Goal: Contribute content: Contribute content

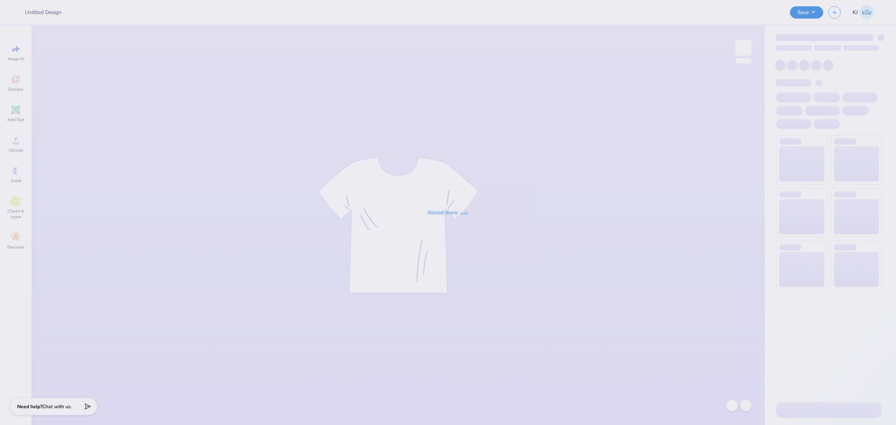
type input "Sydney Brown : Purdue University"
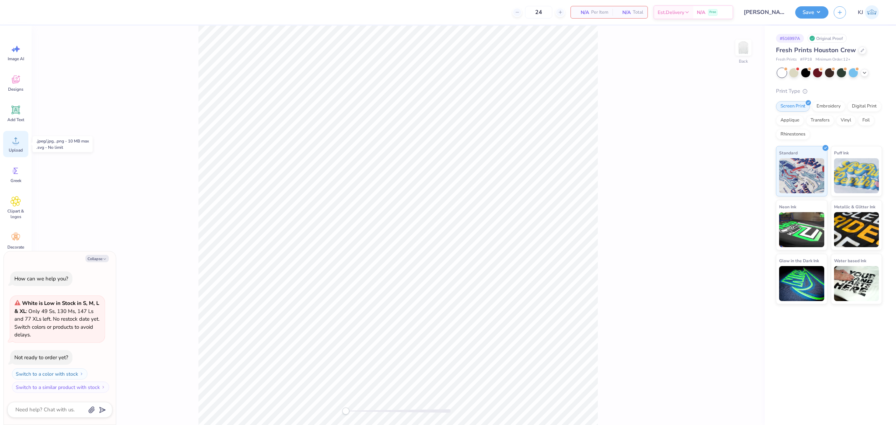
click at [17, 147] on span "Upload" at bounding box center [16, 150] width 14 height 6
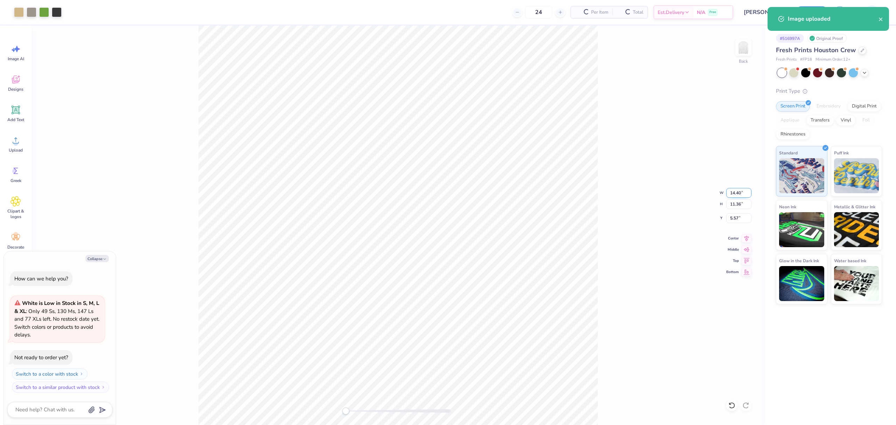
click at [731, 194] on input "14.40" at bounding box center [738, 193] width 25 height 10
type textarea "x"
type input "11"
click at [679, 234] on div "Back W 11 11 " H 11.36 11.36 " Y 5.57 5.57 " Center Middle Top Bottom" at bounding box center [397, 225] width 733 height 399
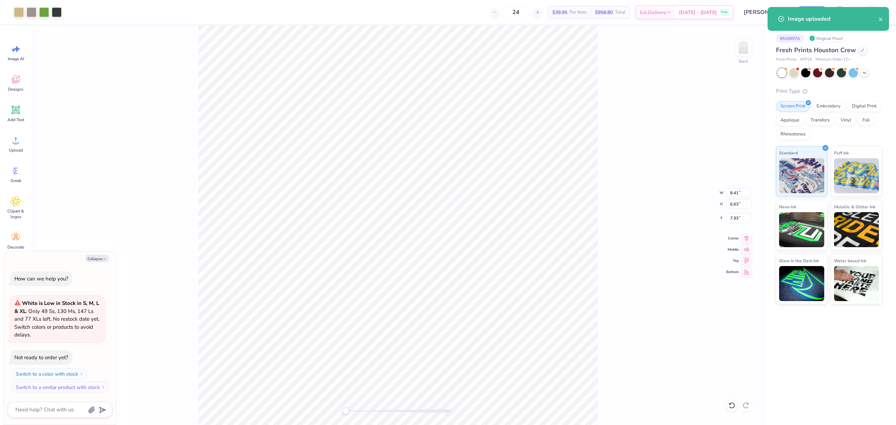
click at [617, 238] on div "Back W 8.41 8.41 " H 6.63 6.63 " Y 7.93 7.93 " Center Middle Top Bottom" at bounding box center [397, 225] width 733 height 399
click at [616, 231] on div "Back W 8.41 8.41 " H 6.63 6.63 " Y 7.93 7.93 " Center Middle Top Bottom" at bounding box center [397, 225] width 733 height 399
click at [615, 230] on div "Back W 11.00 11.00 " H 8.68 8.68 " Y 6.91 6.91 " Center Middle Top Bottom" at bounding box center [397, 225] width 733 height 399
click at [633, 239] on div "Back W 11.00 11.00 " H 8.68 8.68 " Y 6.91 6.91 " Center Middle Top Bottom" at bounding box center [397, 225] width 733 height 399
type textarea "x"
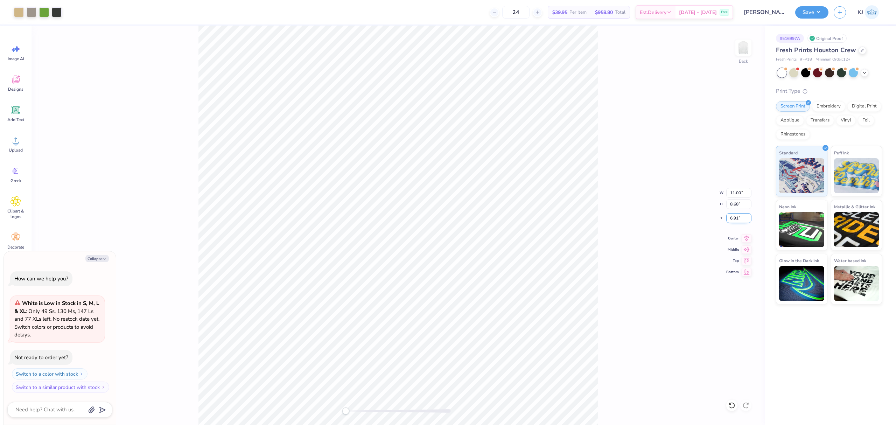
click at [740, 216] on input "6.91" at bounding box center [738, 218] width 25 height 10
click at [736, 216] on input "6.91" at bounding box center [738, 218] width 25 height 10
type input "3"
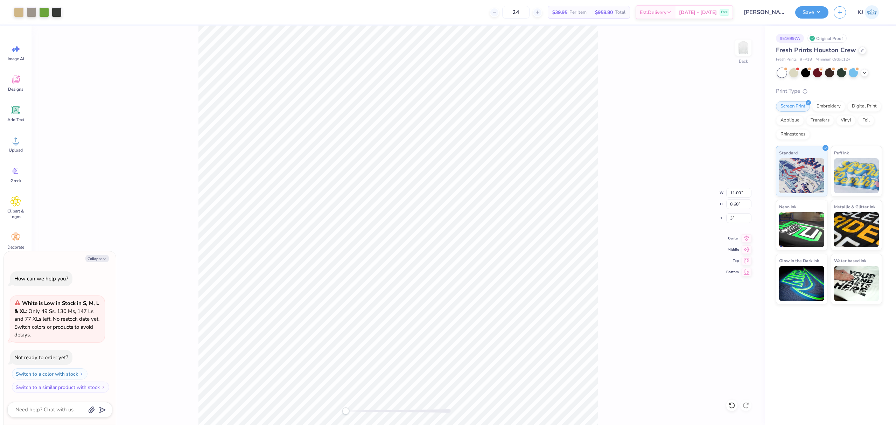
click at [616, 251] on div "Back W 11.00 11.00 " H 8.68 8.68 " Y 3 3 " Center Middle Top Bottom" at bounding box center [397, 225] width 733 height 399
click at [624, 218] on div "Back W 11.00 11.00 " H 8.68 8.68 " Y 3.00 3.00 " Center Middle Top Bottom" at bounding box center [397, 225] width 733 height 399
click at [15, 139] on icon at bounding box center [16, 141] width 6 height 6
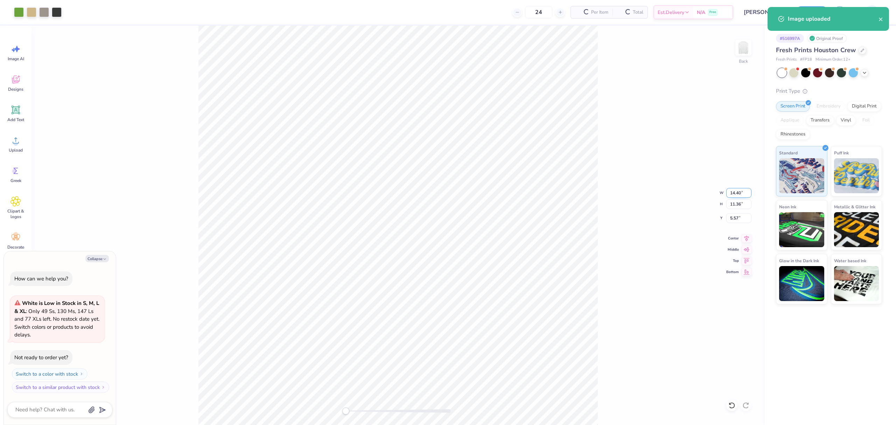
click at [738, 191] on input "14.40" at bounding box center [738, 193] width 25 height 10
type textarea "x"
type input "11"
click at [598, 231] on div "Back W 11 11 " H 11.36 11.36 " Y 5.57 5.57 " Center Middle Top Bottom" at bounding box center [397, 225] width 733 height 399
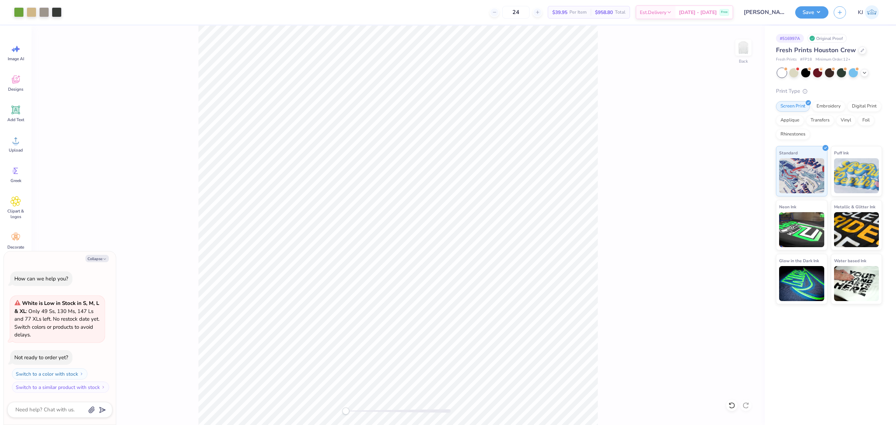
click at [640, 209] on div "Back" at bounding box center [397, 225] width 733 height 399
click at [187, 101] on div "Back" at bounding box center [397, 225] width 733 height 399
click at [738, 216] on input "6.91" at bounding box center [738, 218] width 25 height 10
click at [725, 216] on div "Back W 11.00 11.00 " H 8.68 8.68 " Y 6.91 6.91 " Center Middle Top Bottom" at bounding box center [397, 225] width 733 height 399
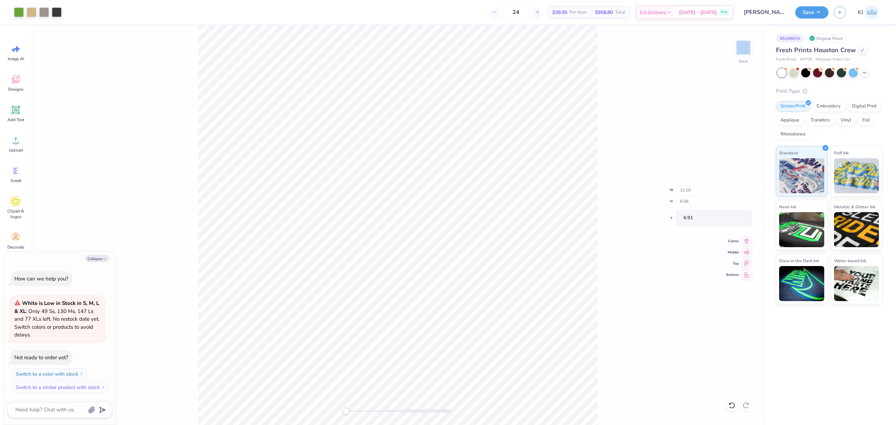
click at [725, 216] on div "Back W 11.00 H 8.68 Y 6.91 Center Middle Top Bottom" at bounding box center [397, 225] width 733 height 399
type textarea "x"
click at [734, 215] on input "6.91" at bounding box center [738, 218] width 25 height 10
type input "3"
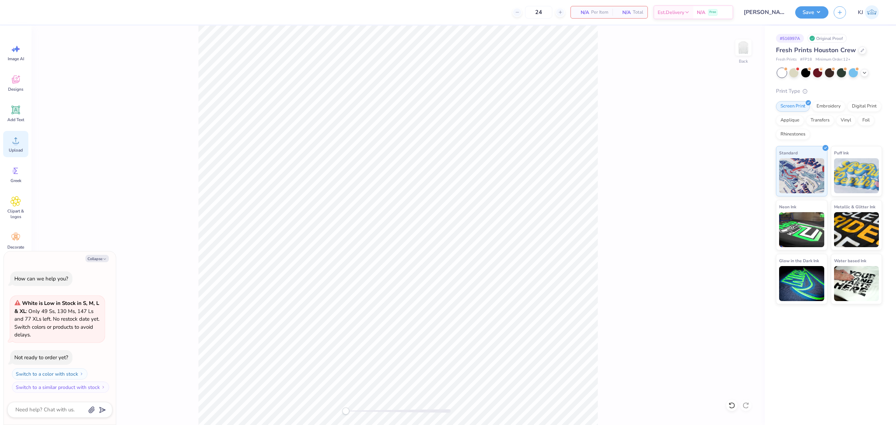
click at [12, 154] on div "Upload" at bounding box center [15, 144] width 25 height 26
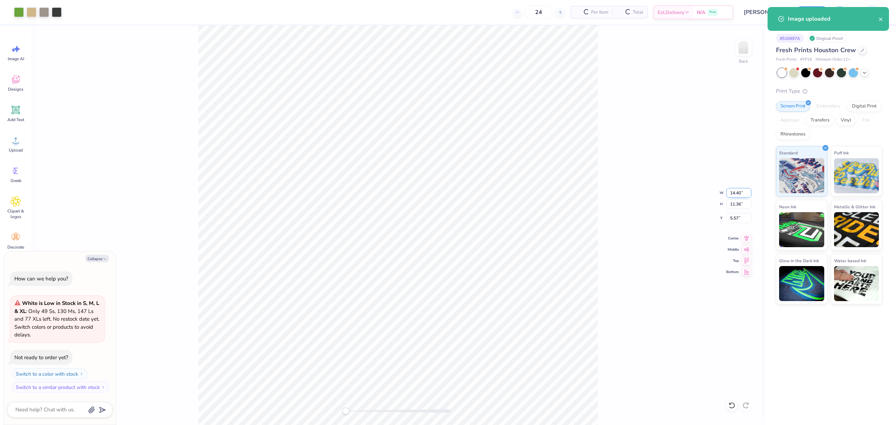
click at [732, 194] on input "14.40" at bounding box center [738, 193] width 25 height 10
type textarea "x"
type input "11"
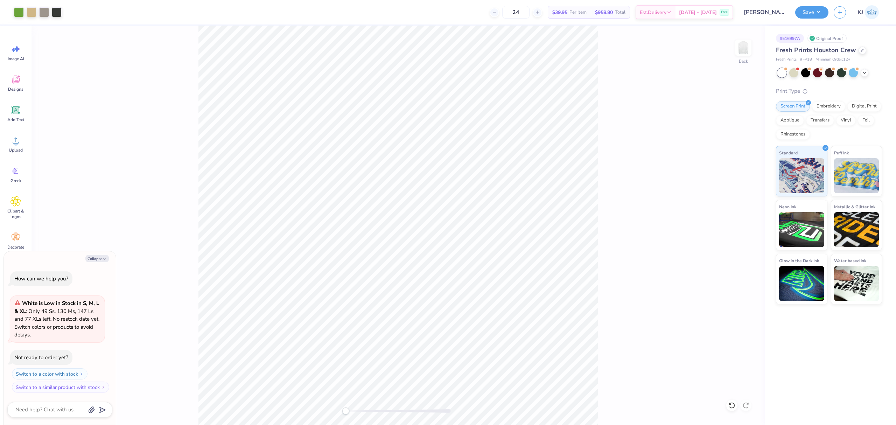
type textarea "x"
click at [727, 220] on input "6.91" at bounding box center [738, 218] width 25 height 10
click at [731, 219] on input "6.91" at bounding box center [738, 218] width 25 height 10
type input "3"
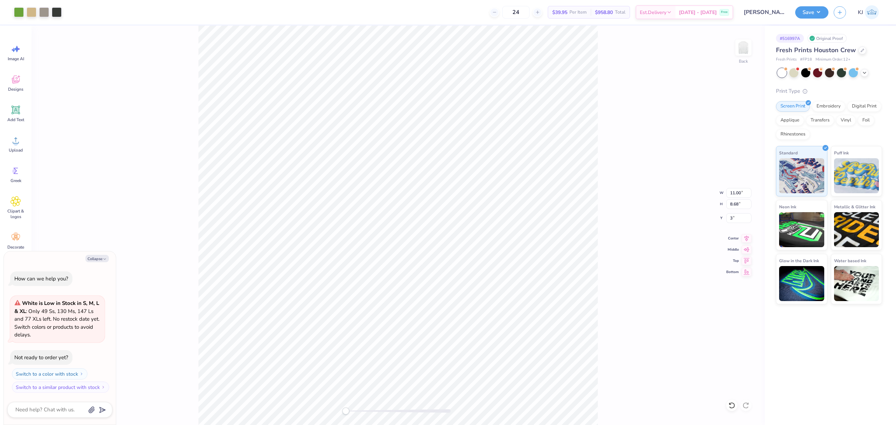
drag, startPoint x: 617, startPoint y: 115, endPoint x: 605, endPoint y: 115, distance: 11.2
click at [617, 115] on div "Back W 11.00 11.00 " H 8.68 8.68 " Y 3 3 " Center Middle Top Bottom" at bounding box center [397, 225] width 733 height 399
click at [820, 13] on button "Save" at bounding box center [811, 11] width 33 height 12
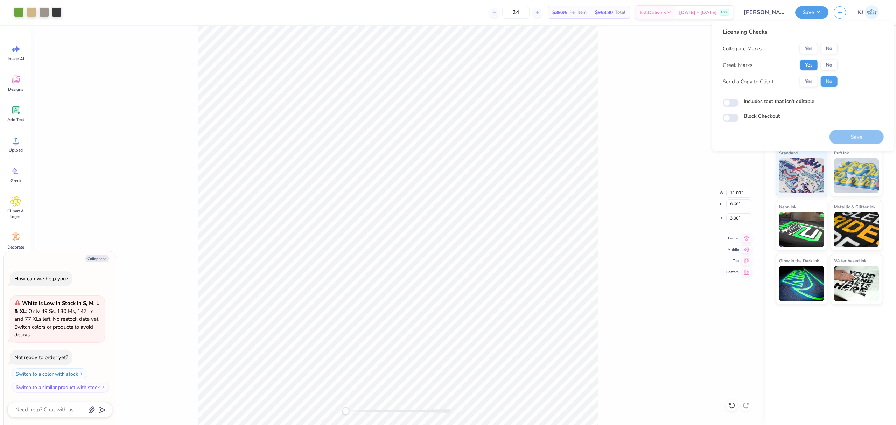
click at [809, 64] on button "Yes" at bounding box center [809, 64] width 18 height 11
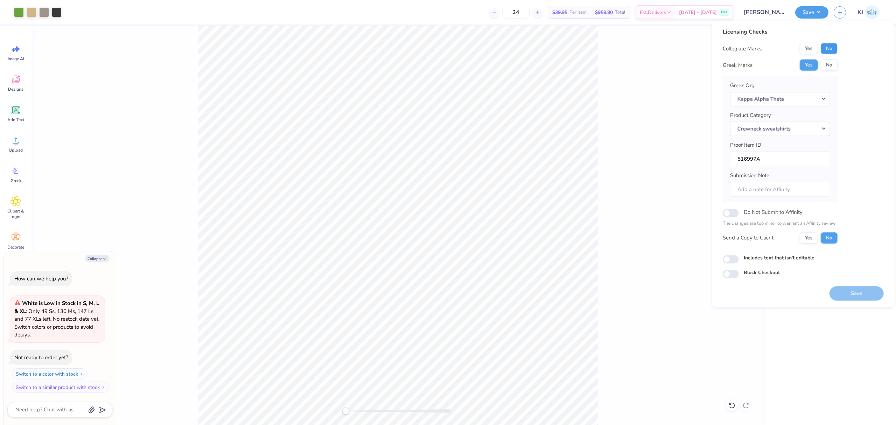
click at [836, 50] on button "No" at bounding box center [829, 48] width 17 height 11
click at [808, 234] on button "Yes" at bounding box center [809, 237] width 18 height 11
click at [852, 295] on button "Save" at bounding box center [856, 293] width 54 height 14
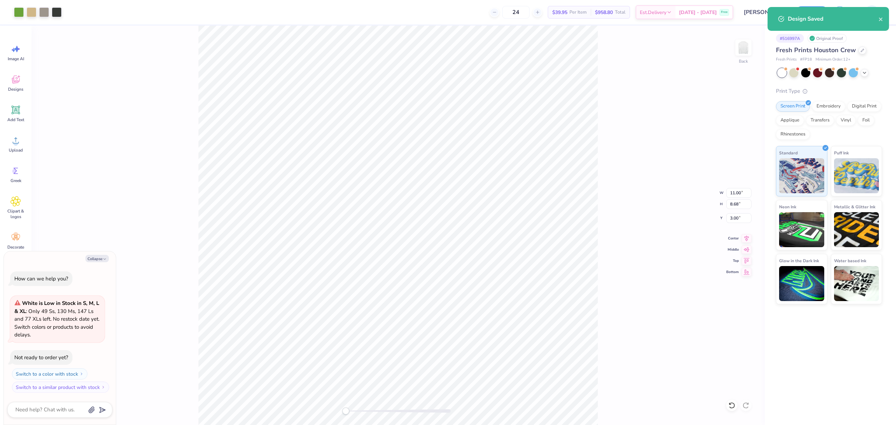
type textarea "x"
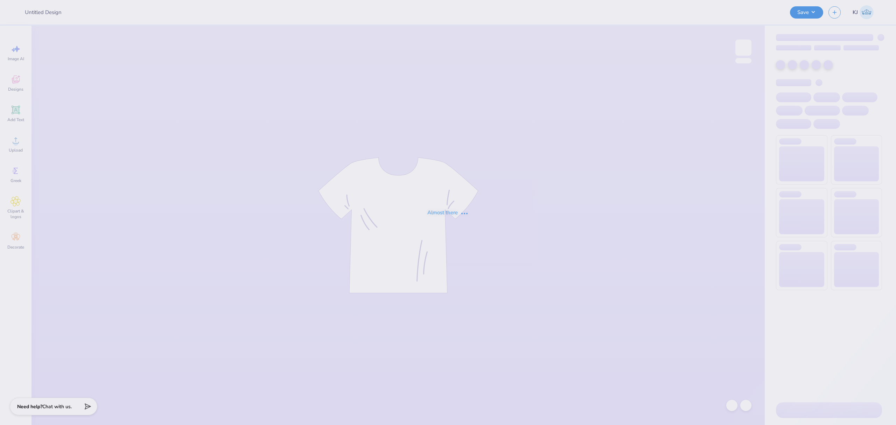
type input "[PERSON_NAME] : [GEOGRAPHIC_DATA] (ECU)"
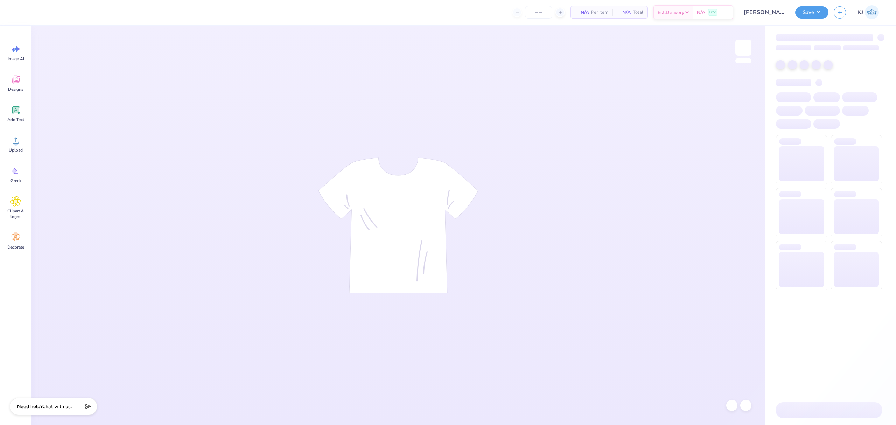
type input "24"
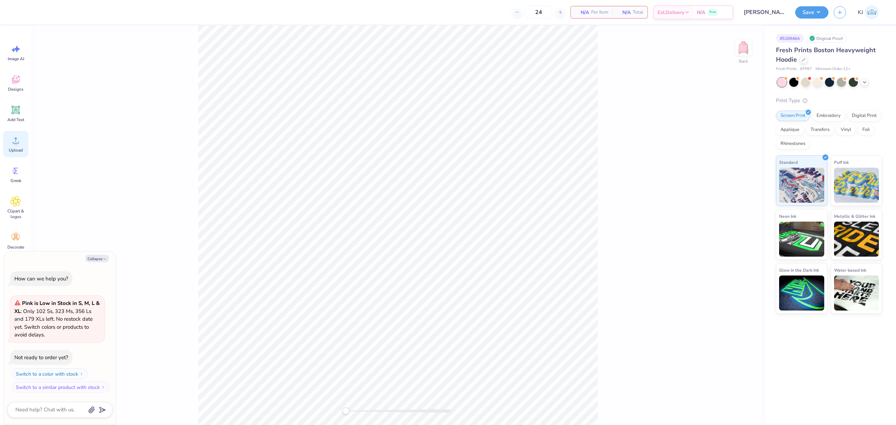
click at [12, 141] on icon at bounding box center [15, 140] width 10 height 10
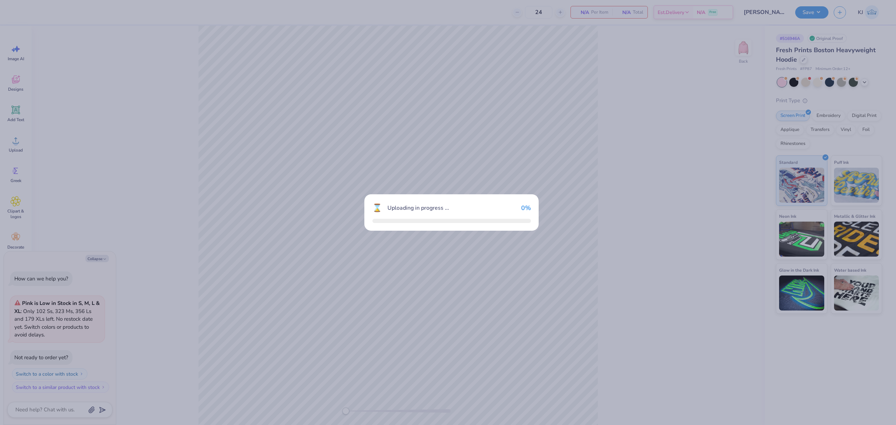
type textarea "x"
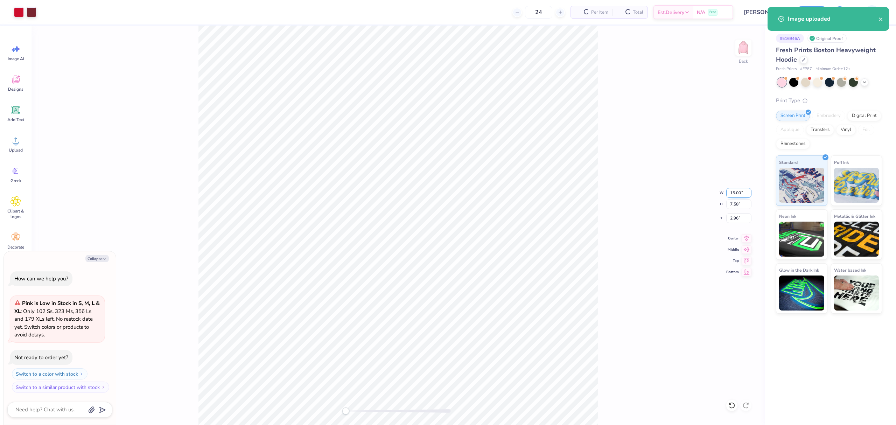
click at [733, 190] on input "15.00" at bounding box center [738, 193] width 25 height 10
type input "11"
type textarea "x"
type input "11"
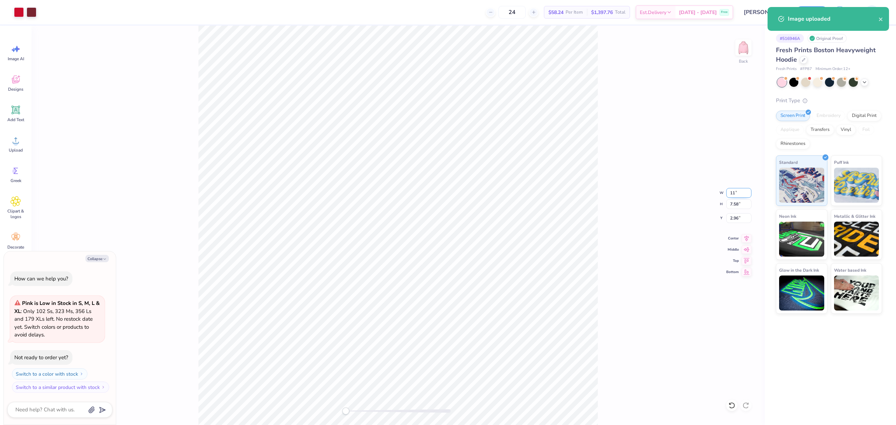
type textarea "x"
click at [731, 216] on input "2.96" at bounding box center [738, 218] width 25 height 10
type input "3"
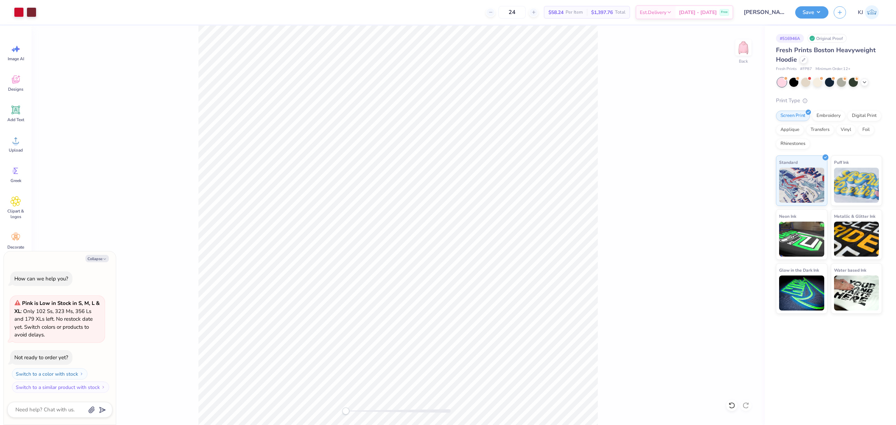
type textarea "x"
click at [732, 218] on input "2.26" at bounding box center [738, 218] width 25 height 10
type input "3"
click at [14, 144] on circle at bounding box center [15, 143] width 5 height 5
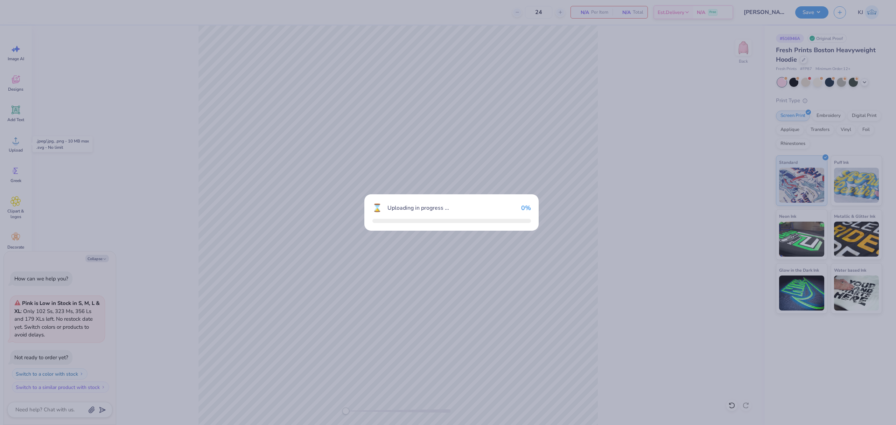
type textarea "x"
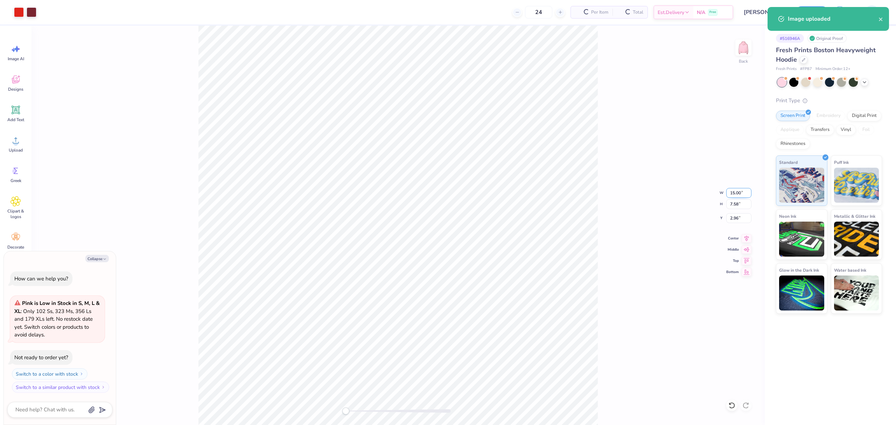
click at [733, 189] on input "15.00" at bounding box center [738, 193] width 25 height 10
type input "1"
type textarea "x"
type input "11"
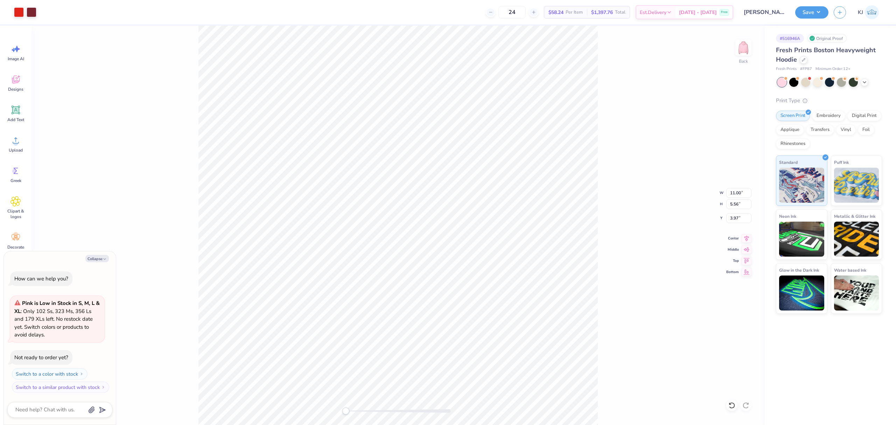
type textarea "x"
click at [733, 216] on input "3.97" at bounding box center [738, 218] width 25 height 10
type input "3"
click at [825, 10] on button "Save" at bounding box center [811, 11] width 33 height 12
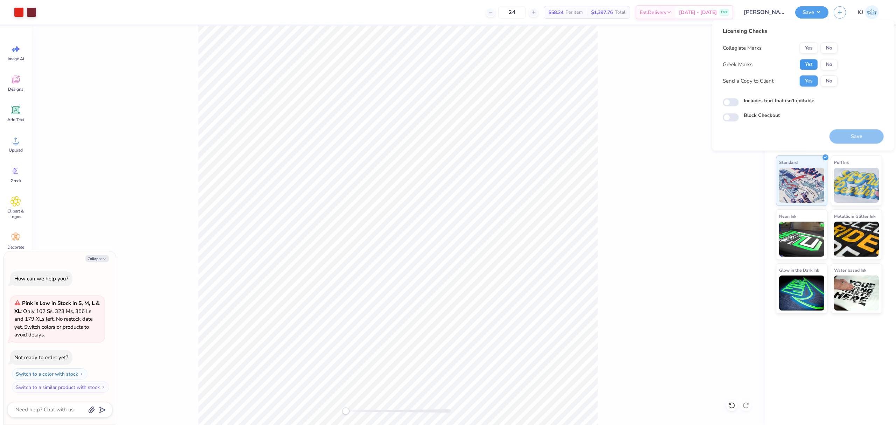
click at [807, 62] on button "Yes" at bounding box center [809, 64] width 18 height 11
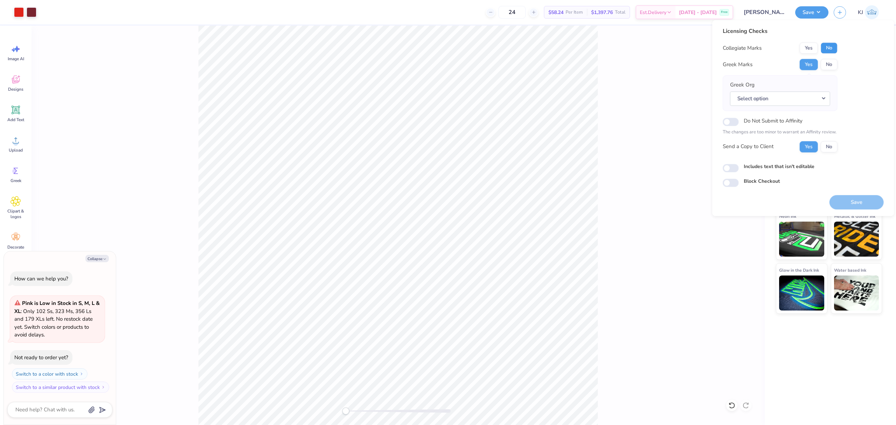
click at [830, 43] on button "No" at bounding box center [829, 47] width 17 height 11
click at [815, 97] on button "Select option" at bounding box center [780, 98] width 100 height 14
click at [777, 188] on link "Alpha Chi" at bounding box center [780, 191] width 94 height 12
click at [805, 97] on button "Alpha Chi" at bounding box center [780, 98] width 100 height 14
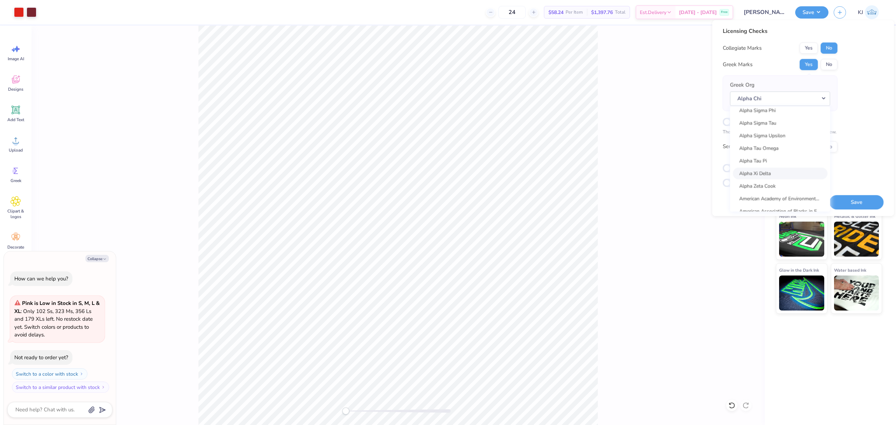
click at [789, 170] on link "Alpha Xi Delta" at bounding box center [780, 174] width 94 height 12
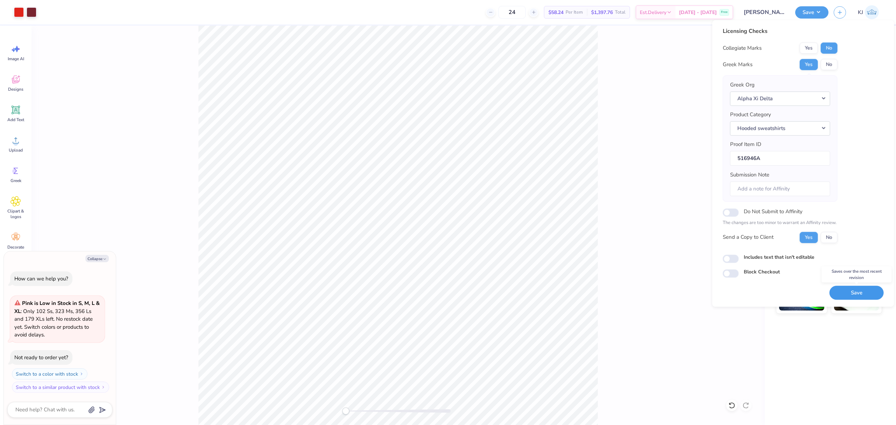
click at [846, 297] on button "Save" at bounding box center [856, 293] width 54 height 14
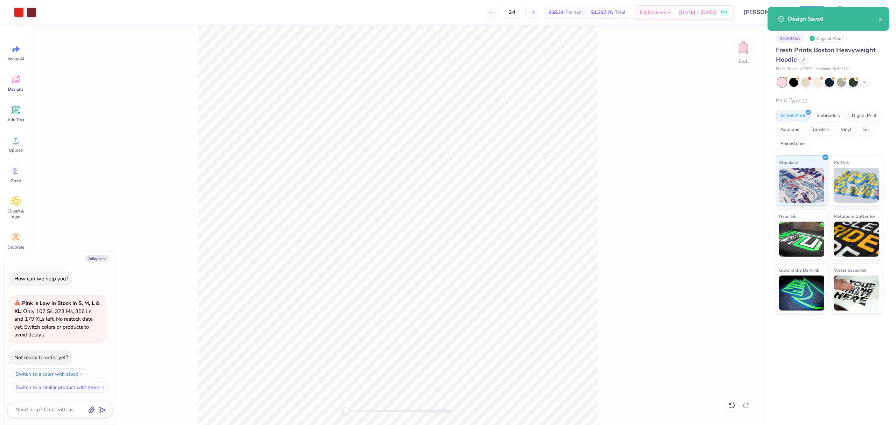
type textarea "x"
